Goal: Check status: Check status

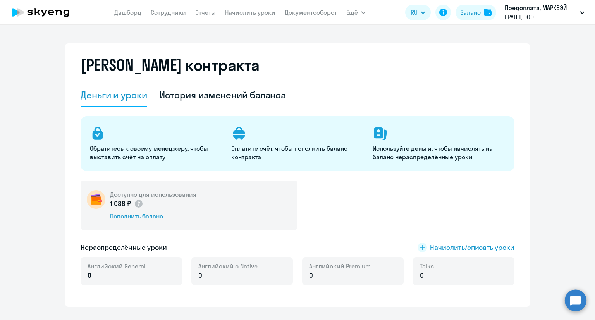
select select "english_adult_not_native_speaker"
click at [477, 13] on div "Баланс" at bounding box center [470, 12] width 21 height 9
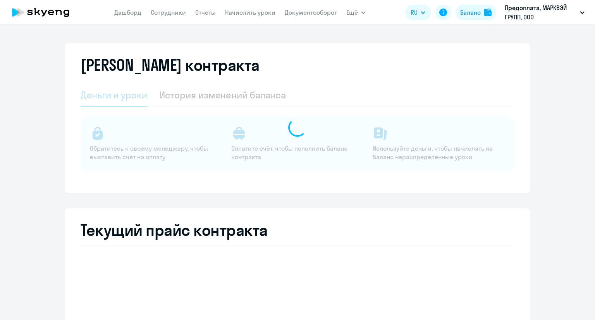
select select "english_adult_not_native_speaker"
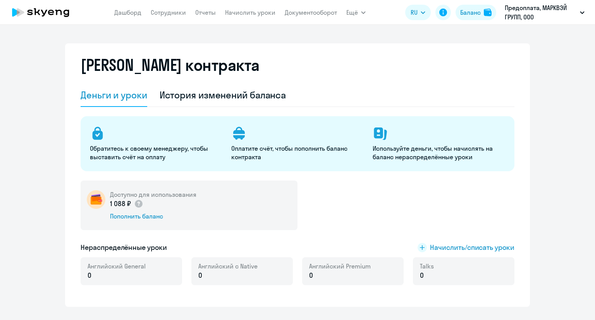
select select "english_adult_not_native_speaker"
